Goal: Task Accomplishment & Management: Use online tool/utility

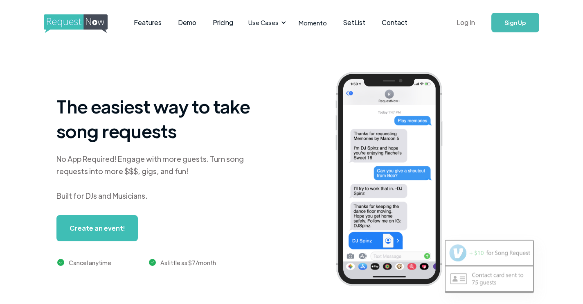
click at [469, 23] on link "Log In" at bounding box center [466, 22] width 35 height 29
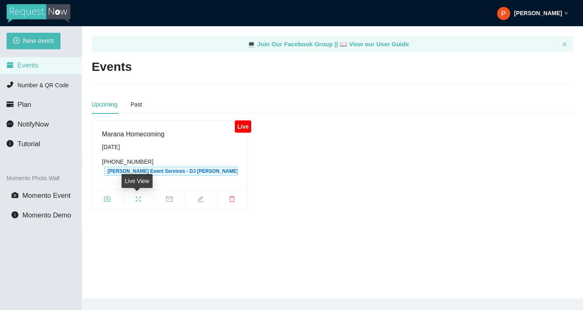
click at [137, 198] on icon "fullscreen" at bounding box center [138, 199] width 7 height 7
